Goal: Task Accomplishment & Management: Manage account settings

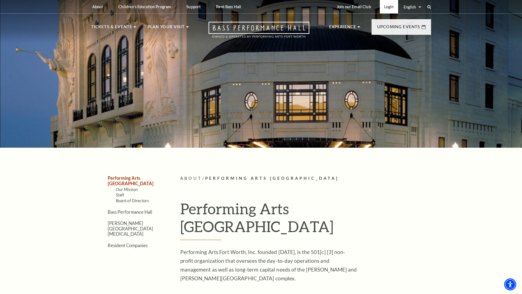
click at [385, 4] on link "Login" at bounding box center [389, 6] width 18 height 13
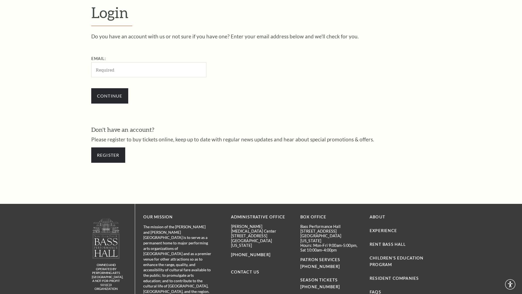
scroll to position [183, 0]
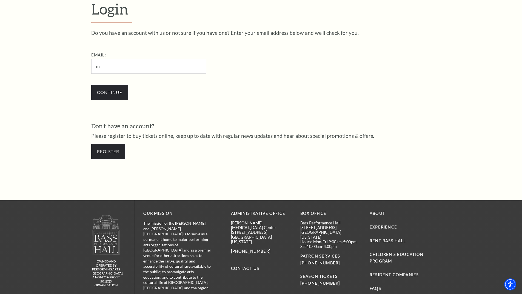
type input "[PERSON_NAME][EMAIL_ADDRESS][DOMAIN_NAME]"
click at [123, 92] on input "Continue" at bounding box center [109, 92] width 37 height 15
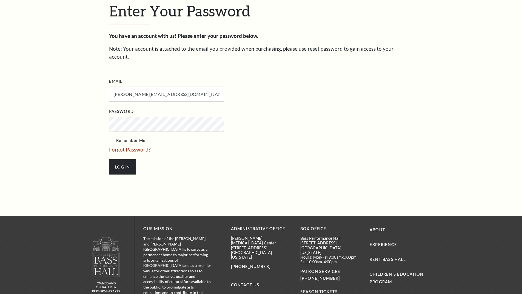
scroll to position [188, 0]
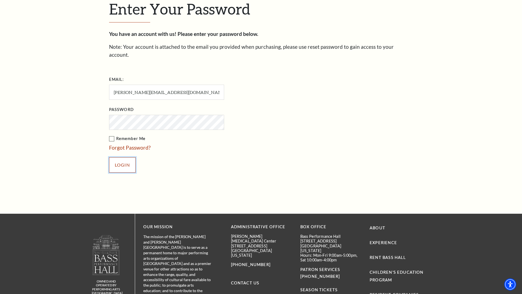
click at [117, 157] on input "Login" at bounding box center [122, 164] width 27 height 15
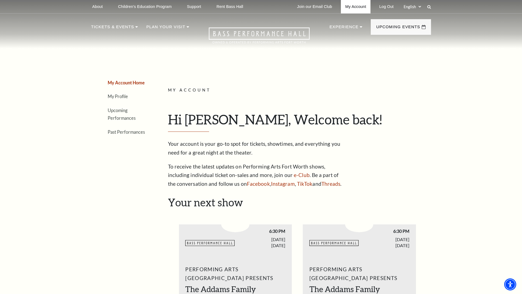
click at [346, 5] on link "My Account" at bounding box center [356, 6] width 30 height 13
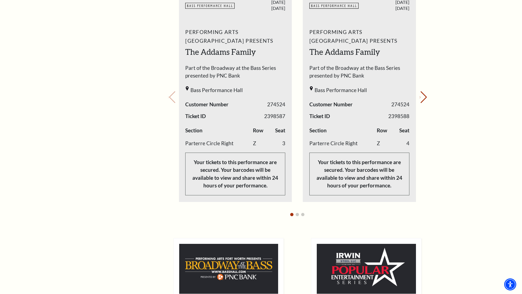
scroll to position [246, 0]
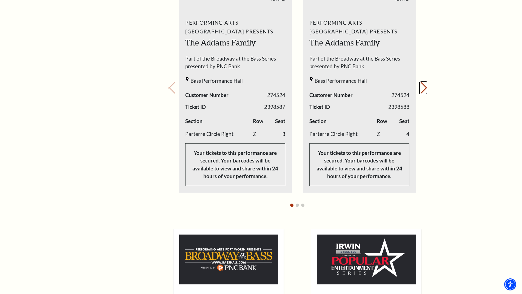
click at [420, 89] on icon "Next slide" at bounding box center [419, 88] width 1 height 2
click at [423, 90] on button "Next slide." at bounding box center [422, 88] width 7 height 12
click at [423, 90] on div "Your next show Previous slide. Next slide." at bounding box center [297, 80] width 259 height 261
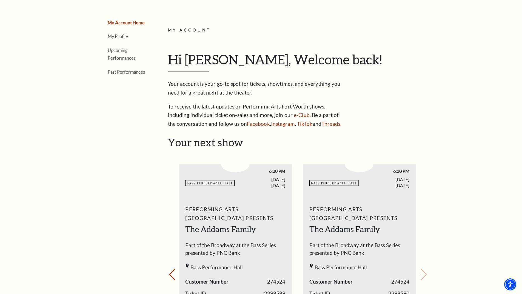
scroll to position [0, 0]
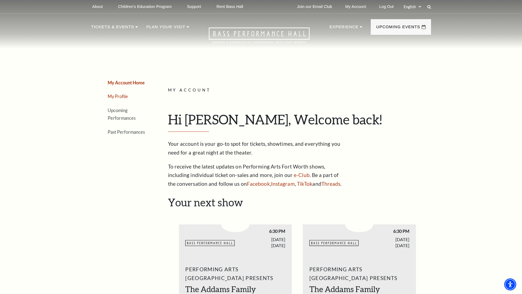
click at [115, 97] on link "My Profile" at bounding box center [118, 96] width 20 height 5
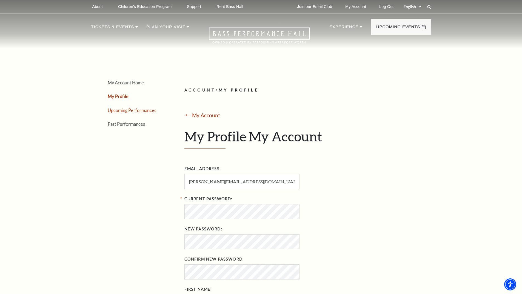
click at [115, 112] on link "Upcoming Performances" at bounding box center [132, 110] width 48 height 5
